Goal: Check status: Check status

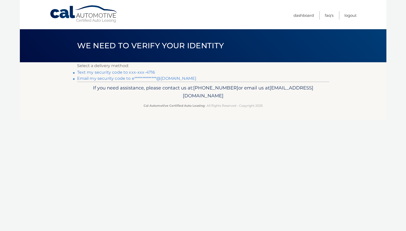
click at [135, 71] on link "Text my security code to xxx-xxx-4716" at bounding box center [116, 72] width 78 height 5
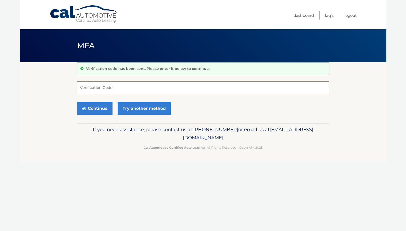
click at [133, 86] on input "Verification Code" at bounding box center [203, 87] width 252 height 13
type input "271136"
click at [77, 102] on button "Continue" at bounding box center [94, 108] width 35 height 13
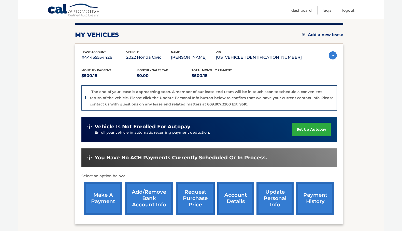
scroll to position [109, 0]
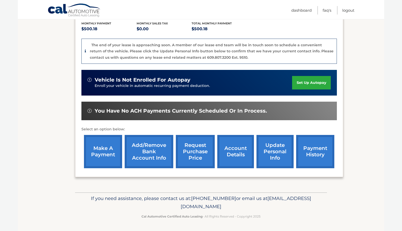
click at [51, 105] on section "my vehicles Add a new lease lease account #44455534426 vehicle 2022 Honda Civic…" at bounding box center [201, 73] width 367 height 239
